Goal: Transaction & Acquisition: Purchase product/service

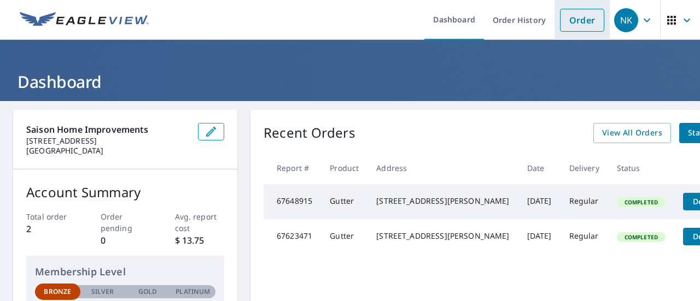
click at [570, 20] on link "Order" at bounding box center [582, 20] width 44 height 23
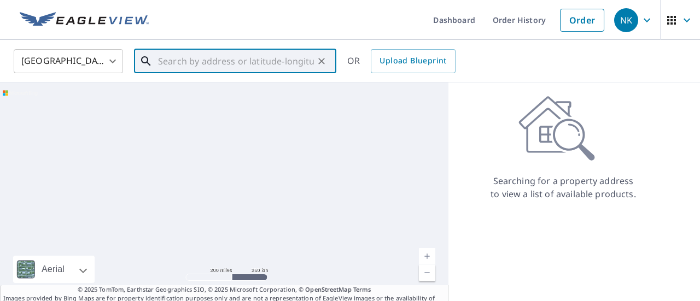
click at [231, 63] on input "text" at bounding box center [236, 61] width 156 height 31
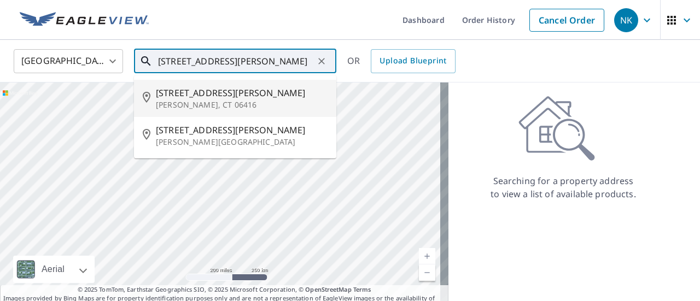
click at [208, 96] on span "[STREET_ADDRESS][PERSON_NAME]" at bounding box center [242, 92] width 172 height 13
type input "[STREET_ADDRESS][PERSON_NAME]"
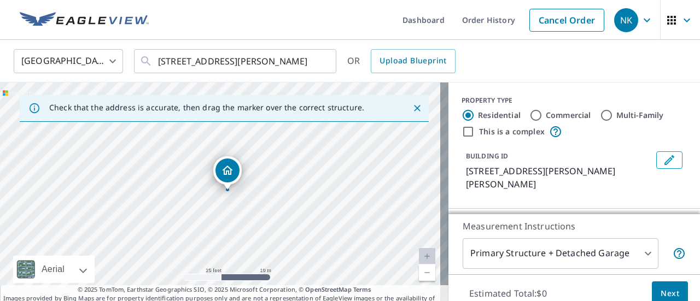
drag, startPoint x: 354, startPoint y: 187, endPoint x: 344, endPoint y: 202, distance: 18.7
click at [344, 202] on div "[STREET_ADDRESS][PERSON_NAME]" at bounding box center [224, 198] width 449 height 230
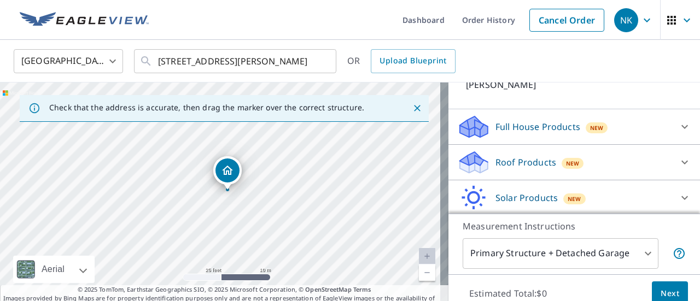
scroll to position [107, 0]
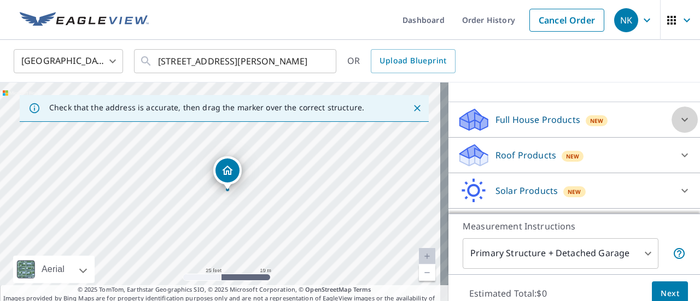
click at [672, 108] on div at bounding box center [685, 120] width 26 height 26
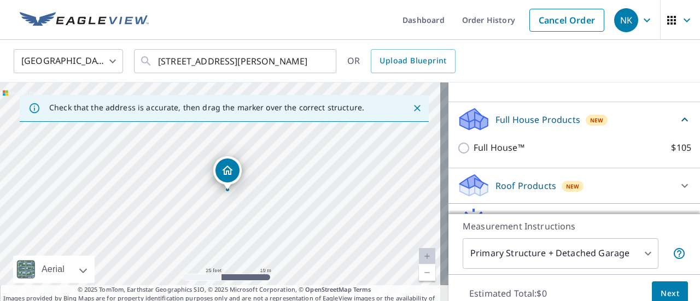
click at [651, 173] on div "Roof Products New" at bounding box center [564, 186] width 214 height 26
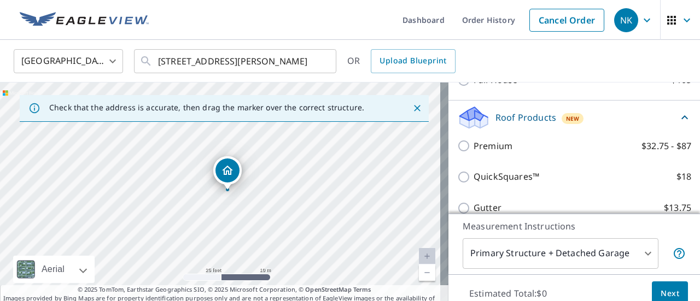
scroll to position [177, 0]
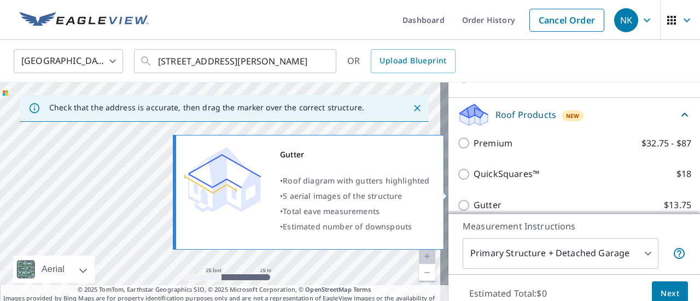
click at [457, 199] on input "Gutter $13.75" at bounding box center [465, 205] width 16 height 13
checkbox input "true"
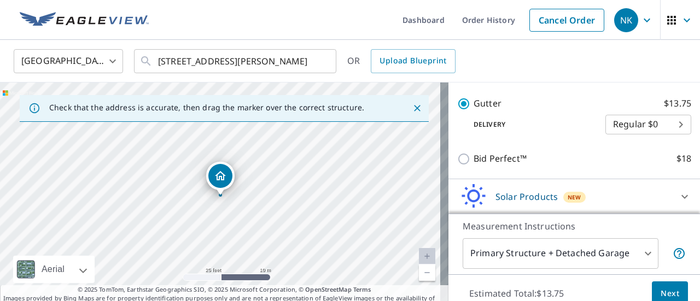
scroll to position [319, 0]
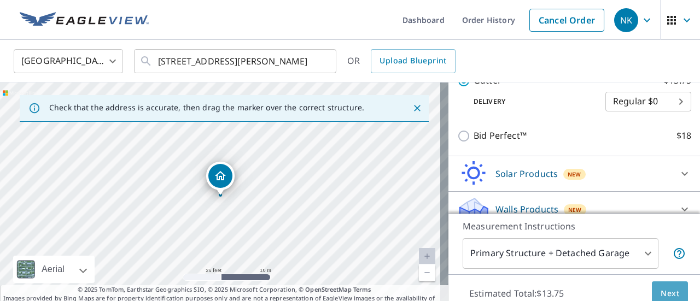
click at [661, 290] on span "Next" at bounding box center [670, 294] width 19 height 14
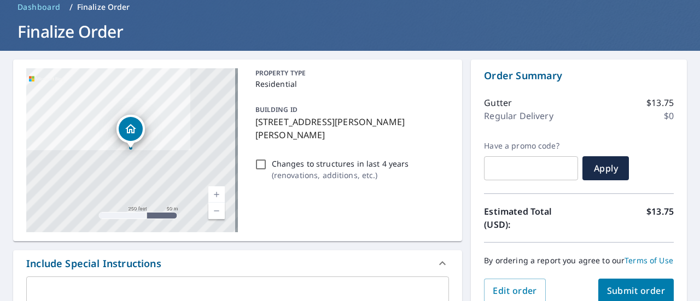
scroll to position [102, 0]
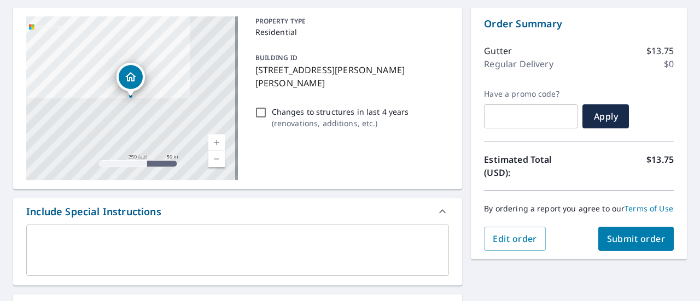
click at [259, 106] on input "Changes to structures in last 4 years ( renovations, additions, etc. )" at bounding box center [260, 112] width 13 height 13
checkbox input "true"
click at [612, 244] on span "Submit order" at bounding box center [636, 239] width 59 height 12
